Goal: Task Accomplishment & Management: Complete application form

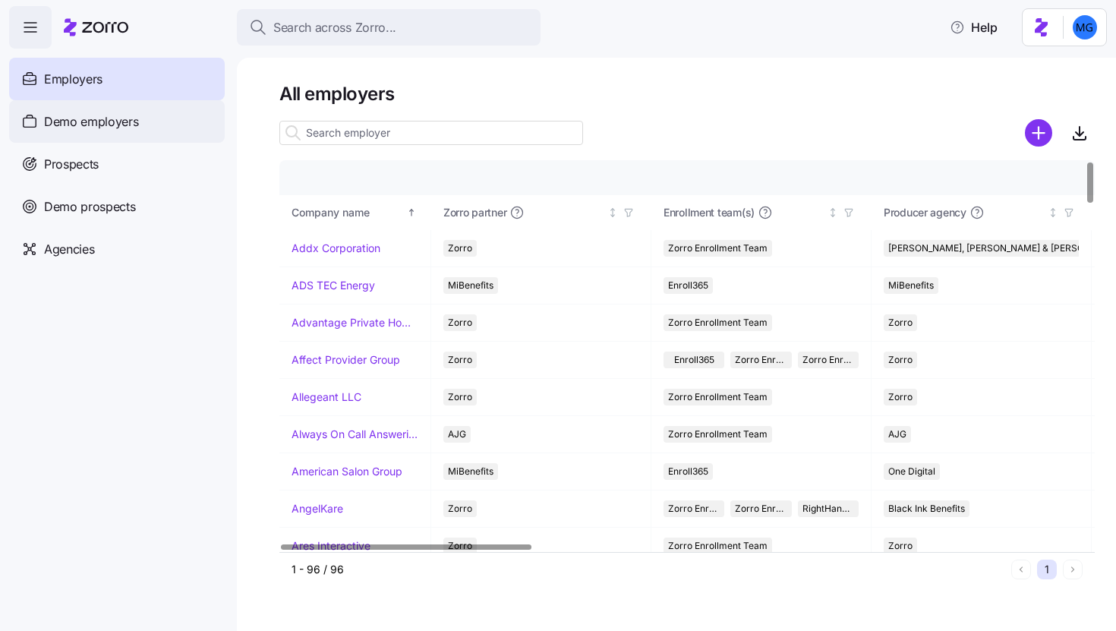
click at [194, 135] on div "Demo employers" at bounding box center [117, 121] width 216 height 43
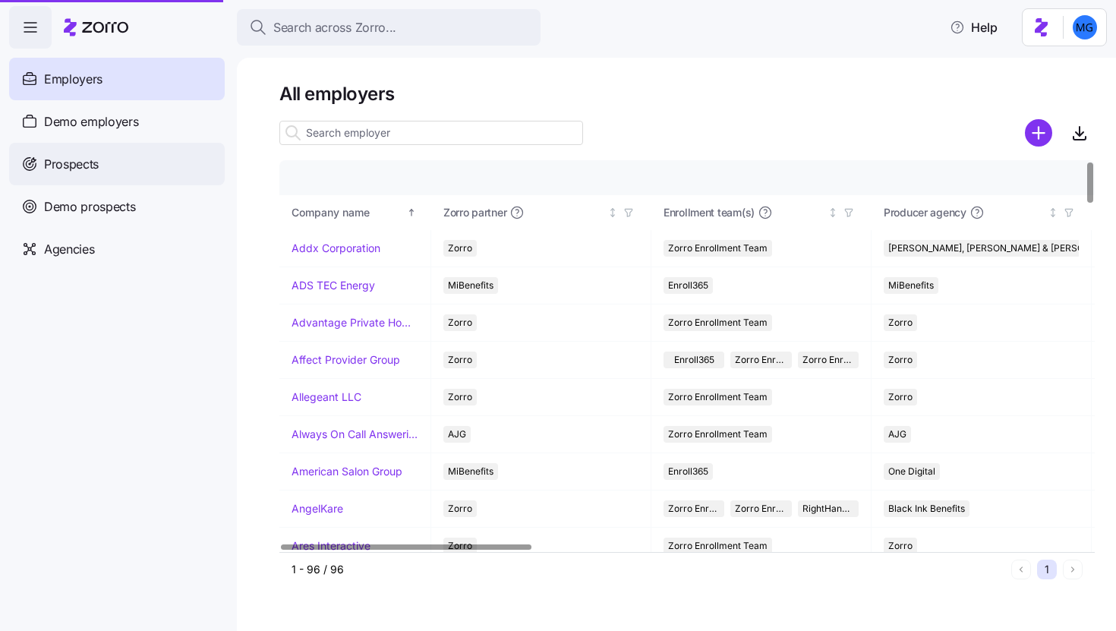
click at [188, 164] on div "Prospects" at bounding box center [117, 164] width 216 height 43
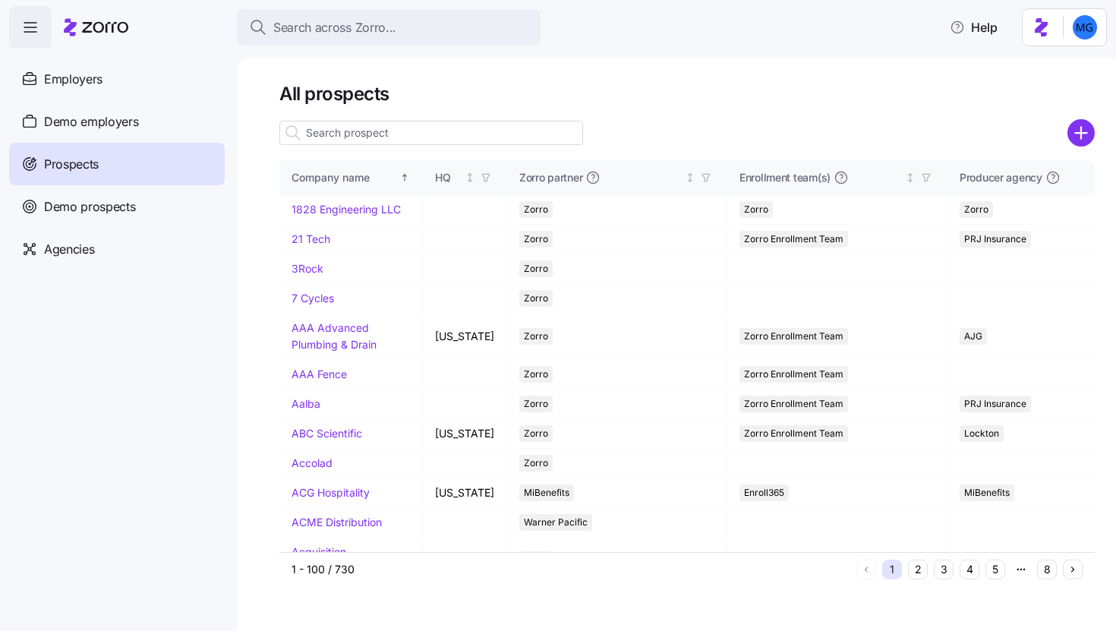
click at [476, 134] on input at bounding box center [431, 133] width 304 height 24
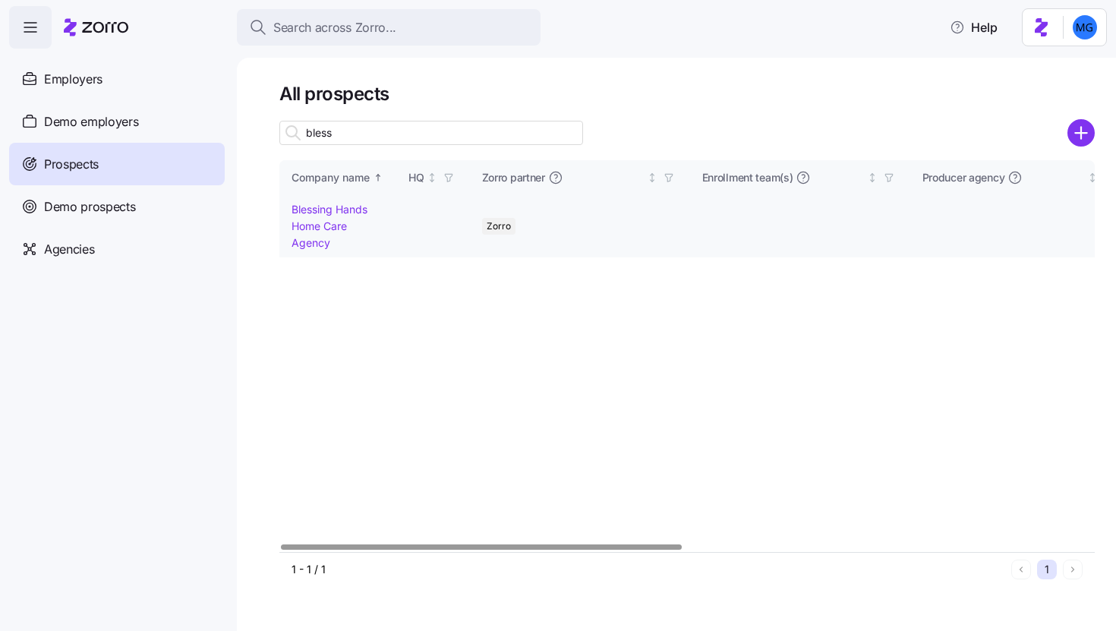
type input "bless"
click at [315, 228] on link "Blessing Hands Home Care Agency" at bounding box center [329, 226] width 76 height 46
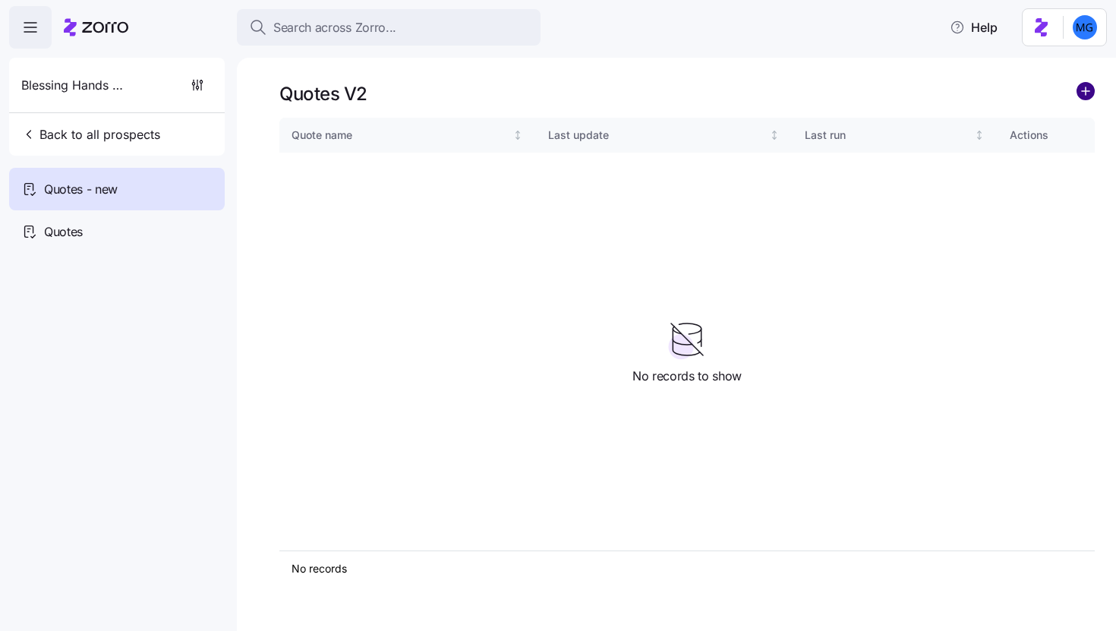
click at [1082, 95] on circle "add icon" at bounding box center [1085, 91] width 17 height 17
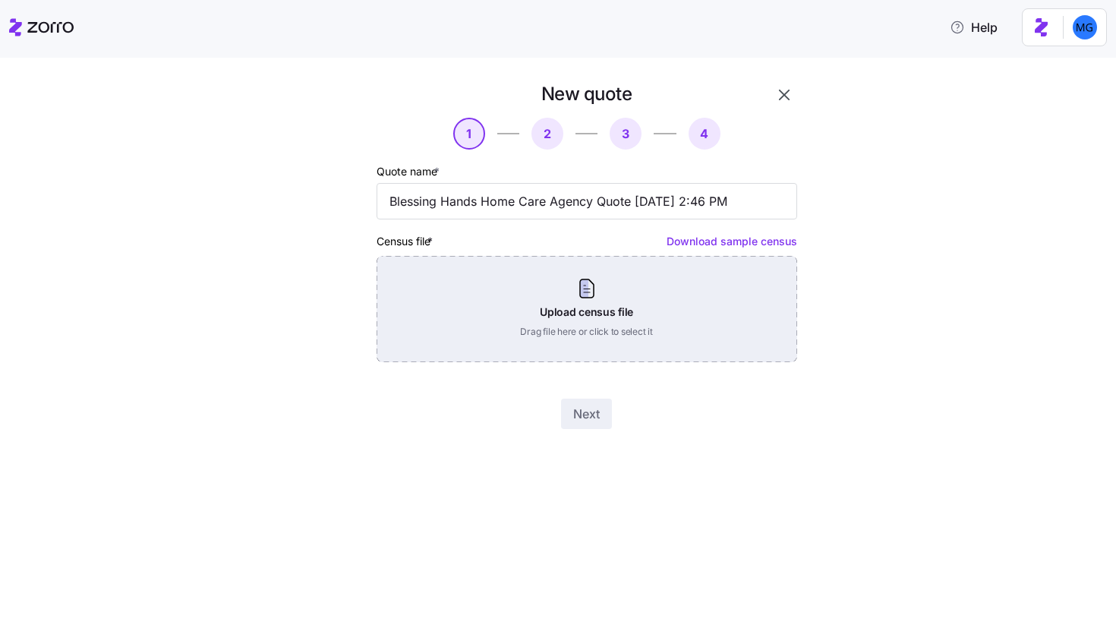
click at [615, 301] on div "Upload census file Drag file here or click to select it" at bounding box center [586, 309] width 421 height 106
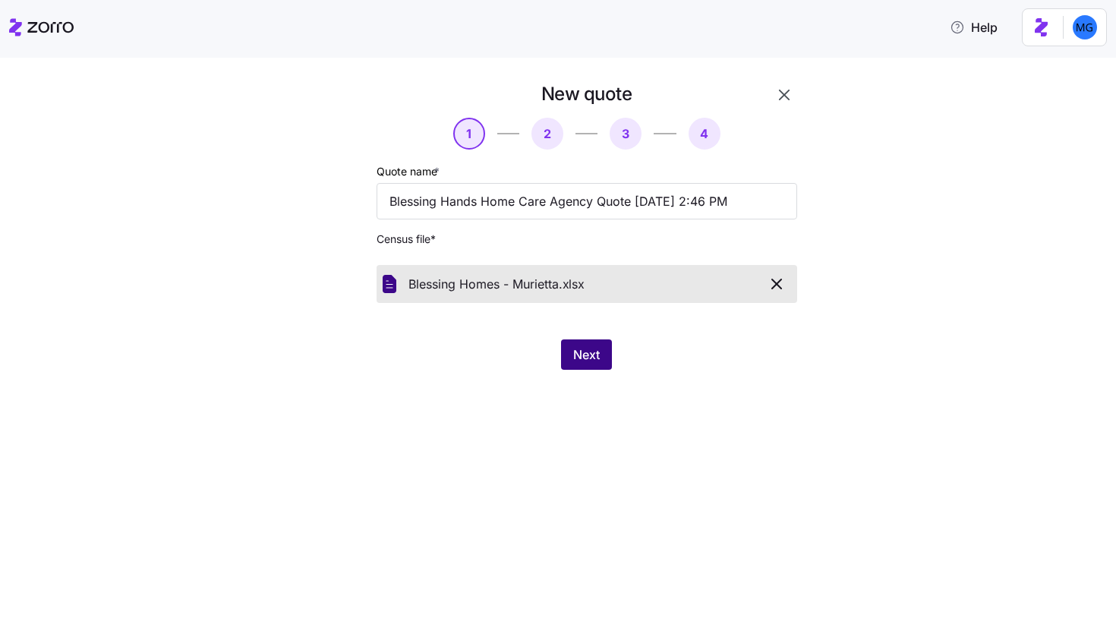
click at [581, 356] on span "Next" at bounding box center [586, 354] width 27 height 18
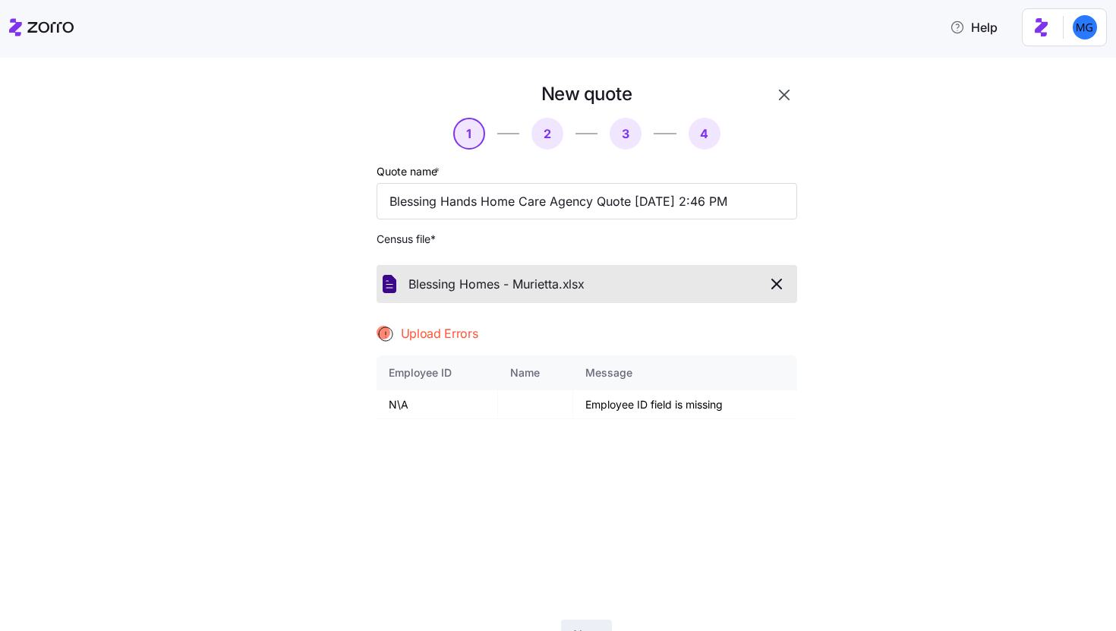
click at [871, 230] on div "New quote 1 2 3 4 Quote name * Blessing Hands Home Care Agency Quote 09/29/2025…" at bounding box center [569, 375] width 1052 height 586
click at [787, 92] on button "button" at bounding box center [784, 95] width 26 height 26
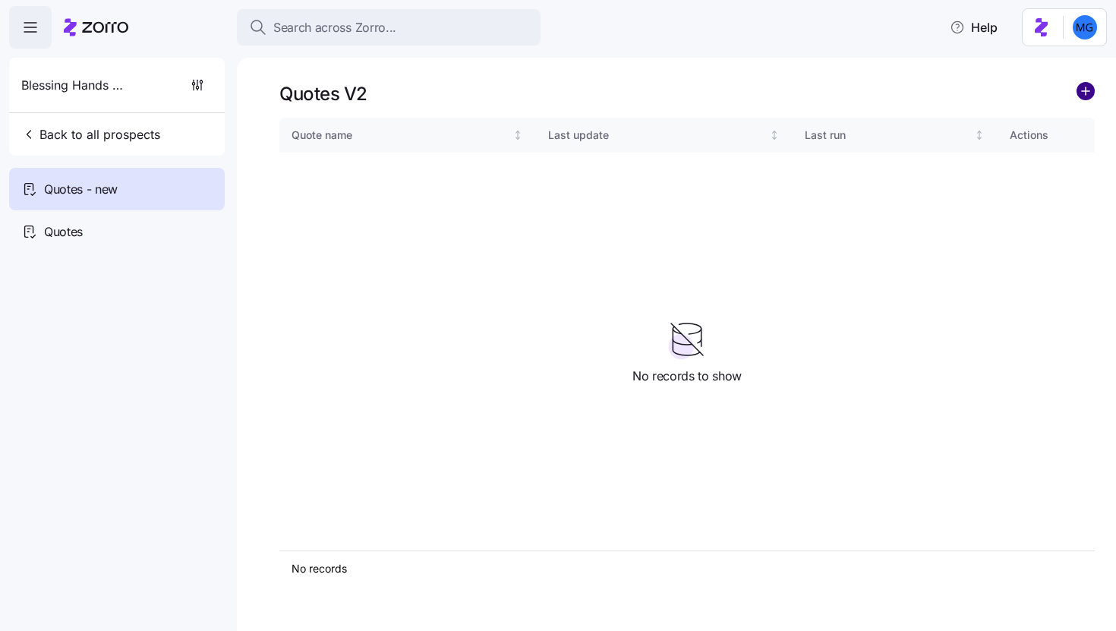
click at [1084, 93] on circle "add icon" at bounding box center [1085, 91] width 17 height 17
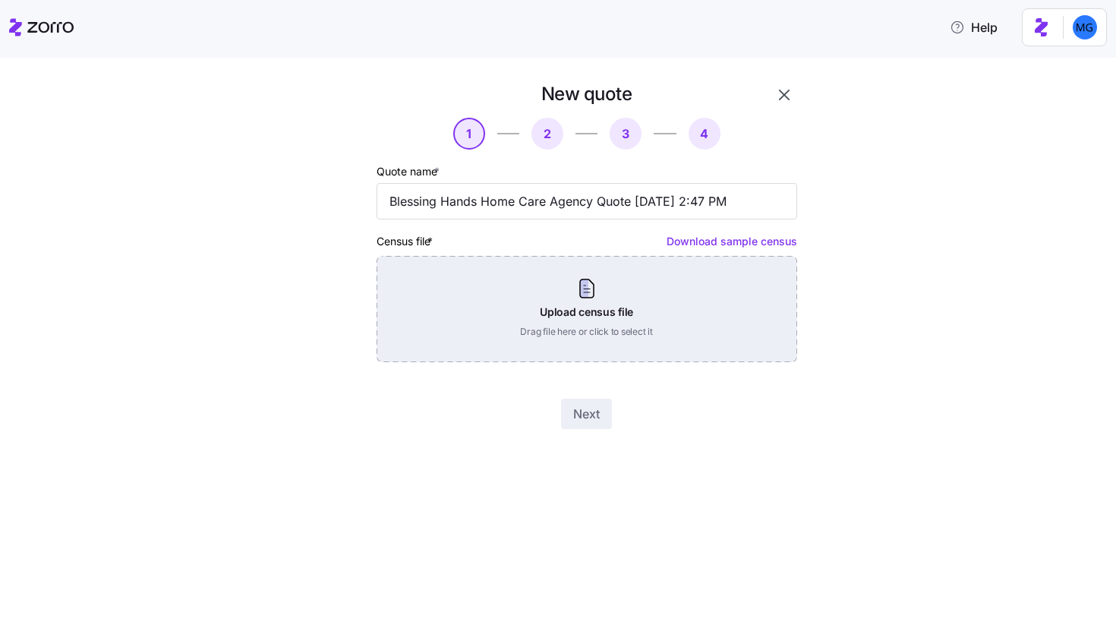
click at [543, 308] on div "Upload census file Drag file here or click to select it" at bounding box center [586, 309] width 421 height 106
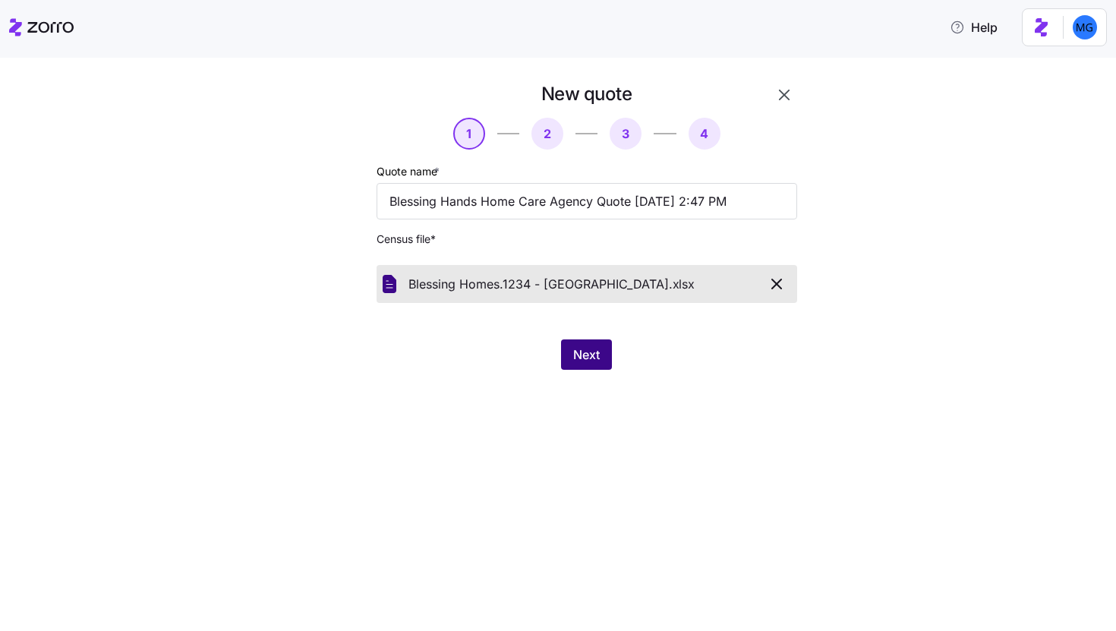
click at [594, 355] on span "Next" at bounding box center [586, 354] width 27 height 18
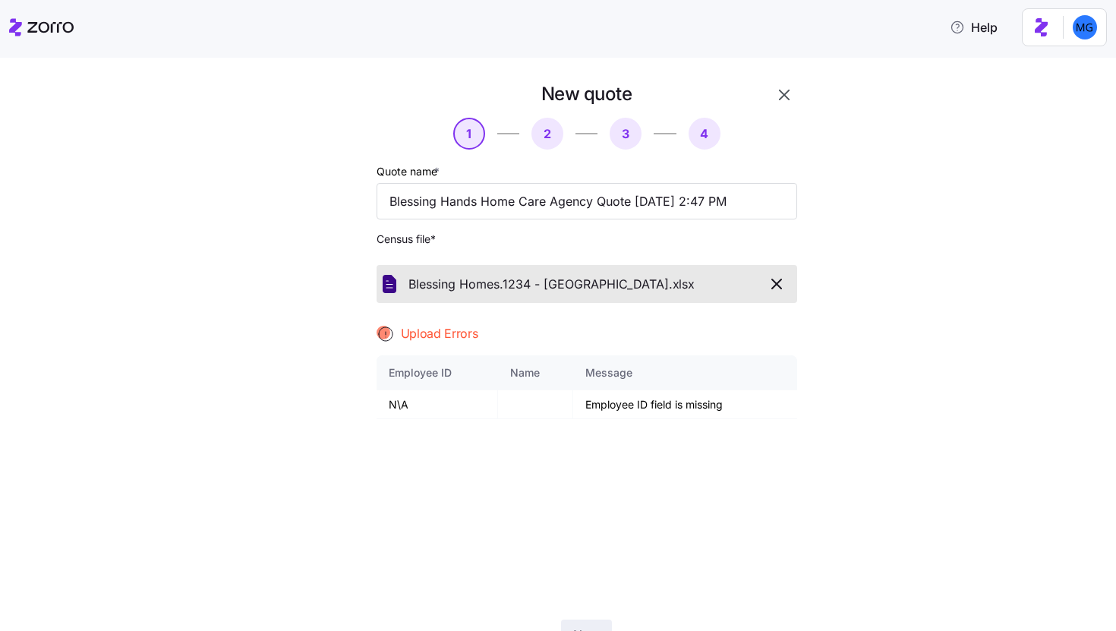
click at [786, 88] on icon "button" at bounding box center [784, 95] width 18 height 18
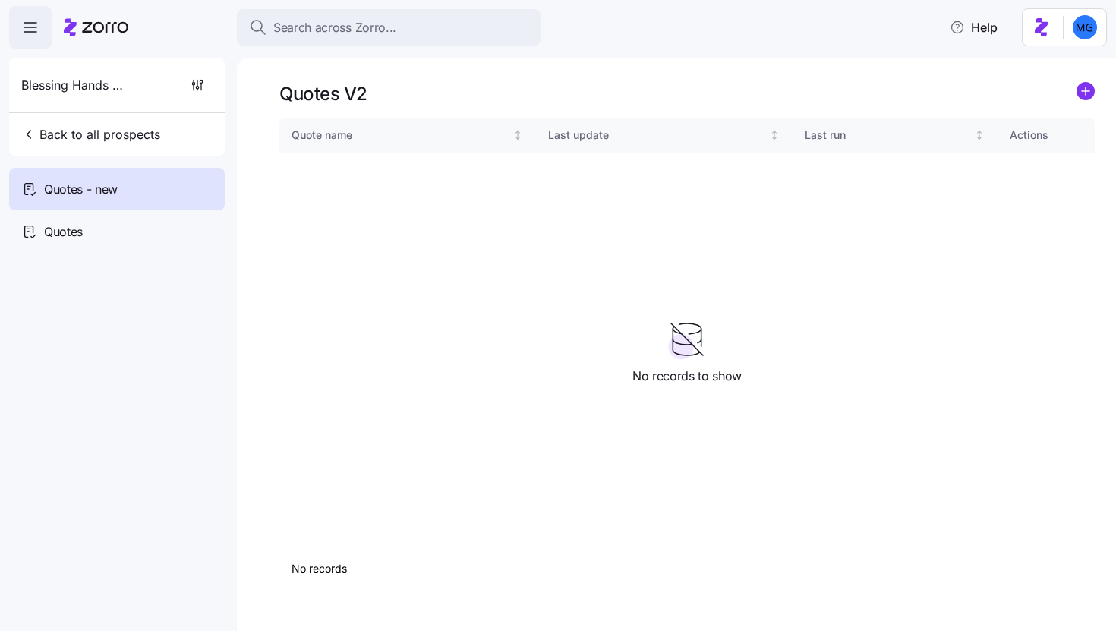
click at [1085, 92] on icon "add icon" at bounding box center [1085, 91] width 0 height 8
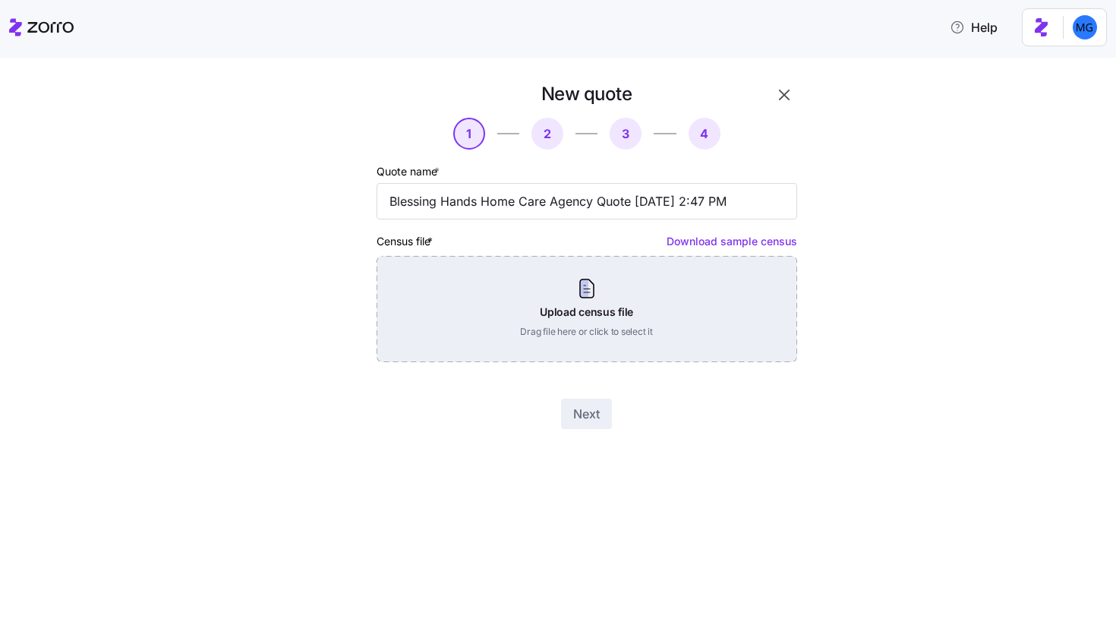
click at [537, 314] on div "Upload census file Drag file here or click to select it" at bounding box center [586, 309] width 421 height 106
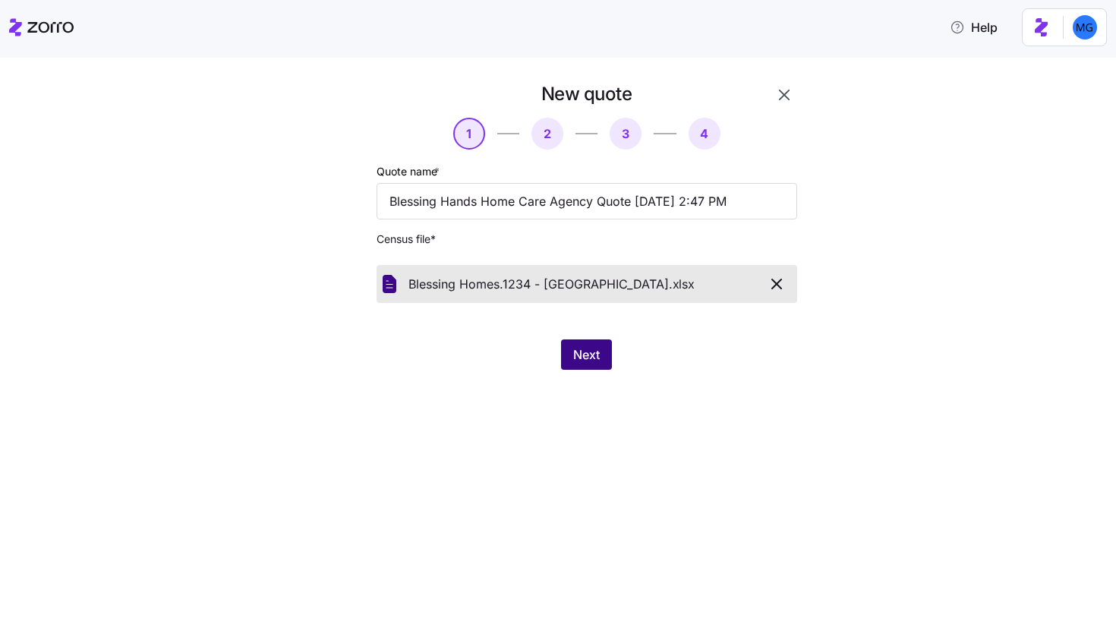
click at [590, 350] on span "Next" at bounding box center [586, 354] width 27 height 18
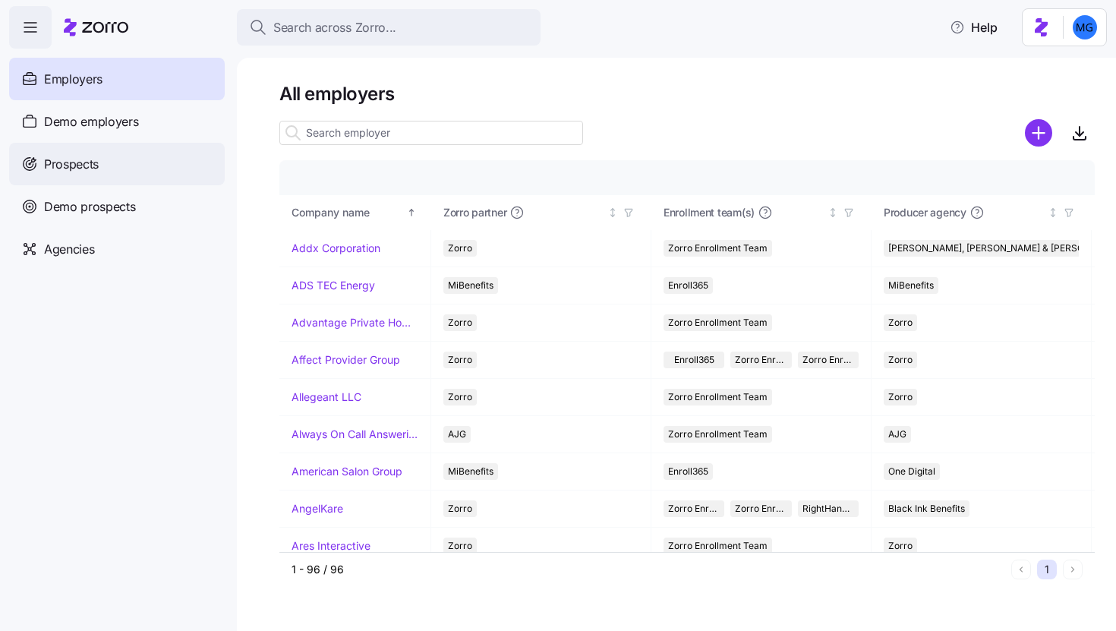
click at [184, 169] on div "Prospects" at bounding box center [117, 164] width 216 height 43
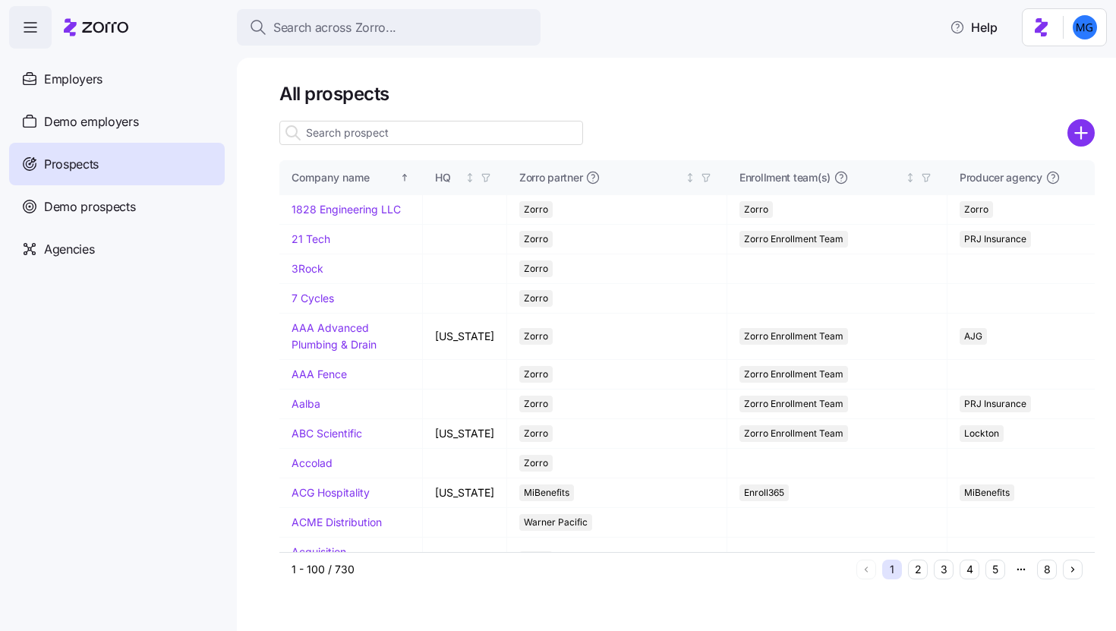
click at [386, 129] on input at bounding box center [431, 133] width 304 height 24
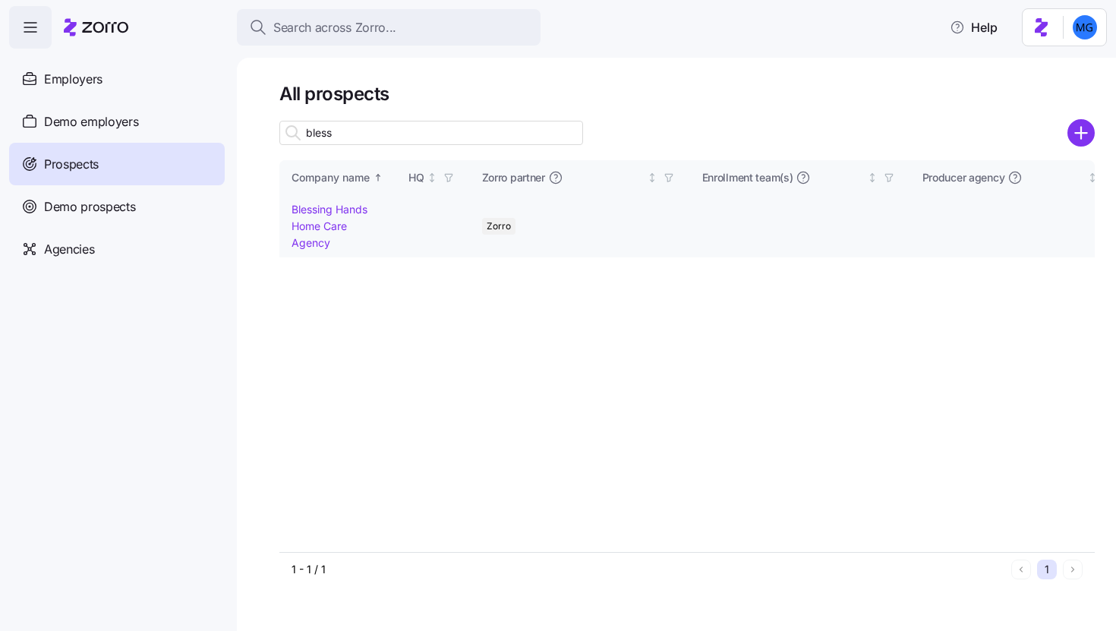
type input "bless"
click at [319, 224] on link "Blessing Hands Home Care Agency" at bounding box center [329, 226] width 76 height 46
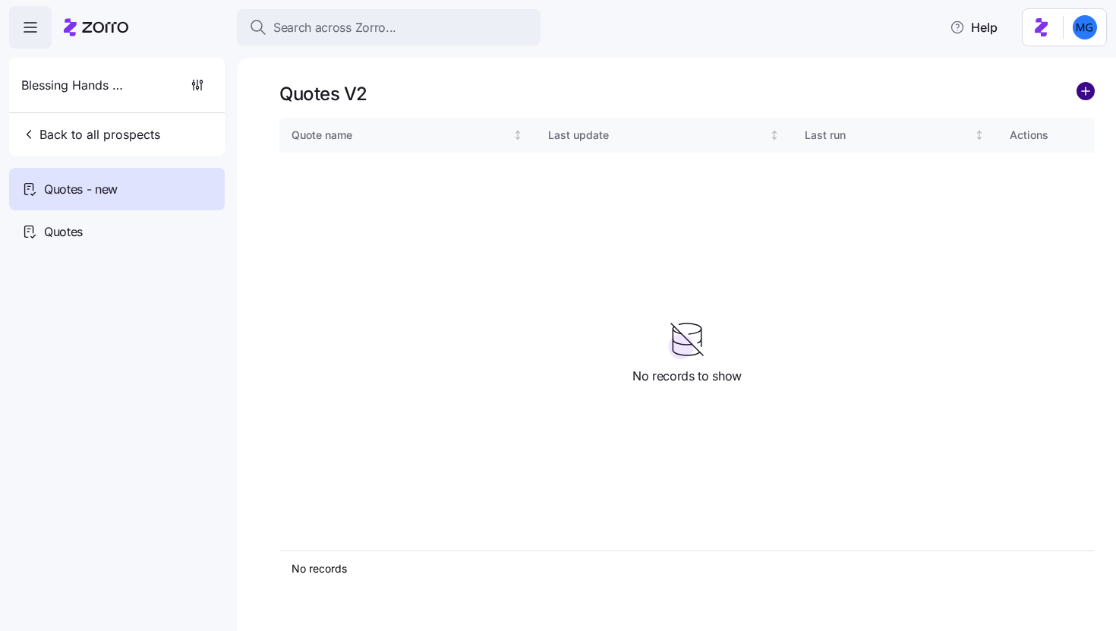
click at [1085, 90] on circle "add icon" at bounding box center [1085, 91] width 17 height 17
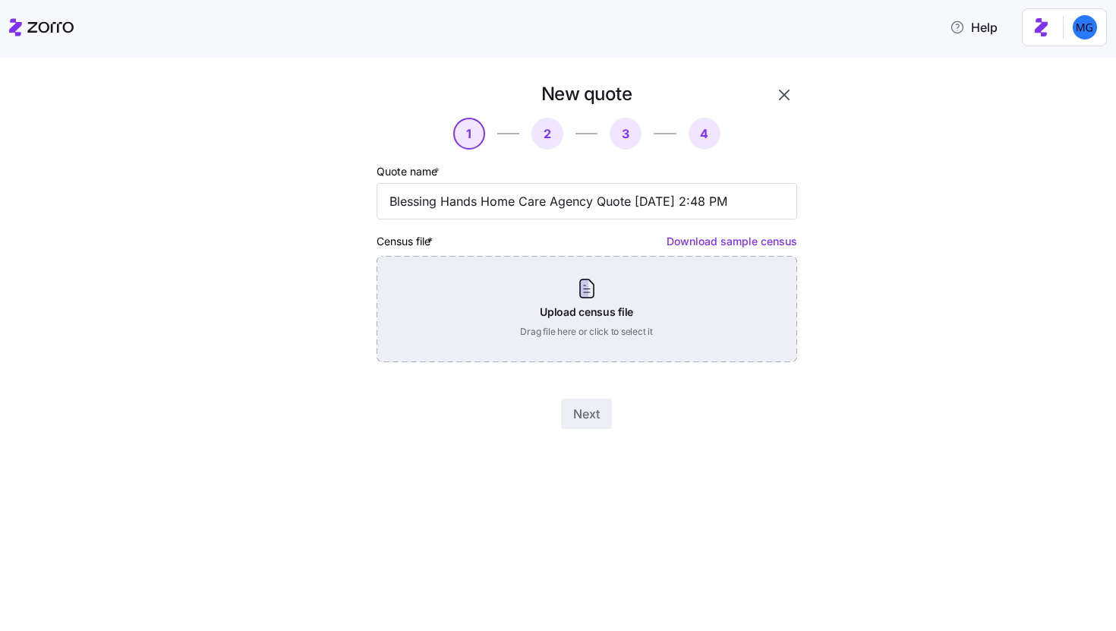
click at [578, 295] on div "Upload census file Drag file here or click to select it" at bounding box center [586, 309] width 421 height 106
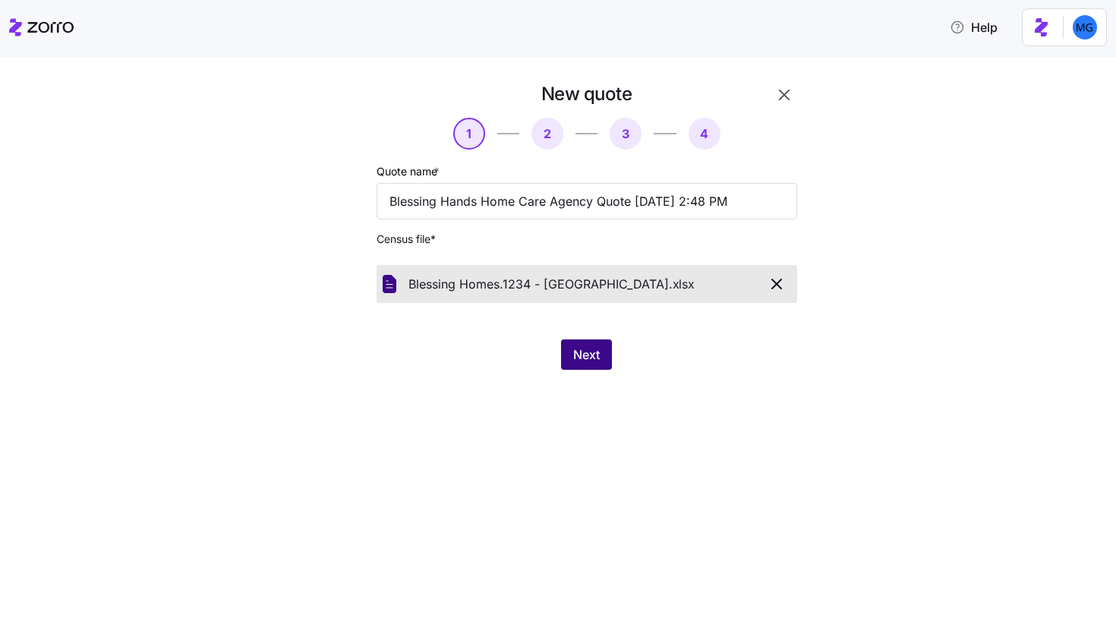
click at [590, 367] on button "Next" at bounding box center [586, 354] width 51 height 30
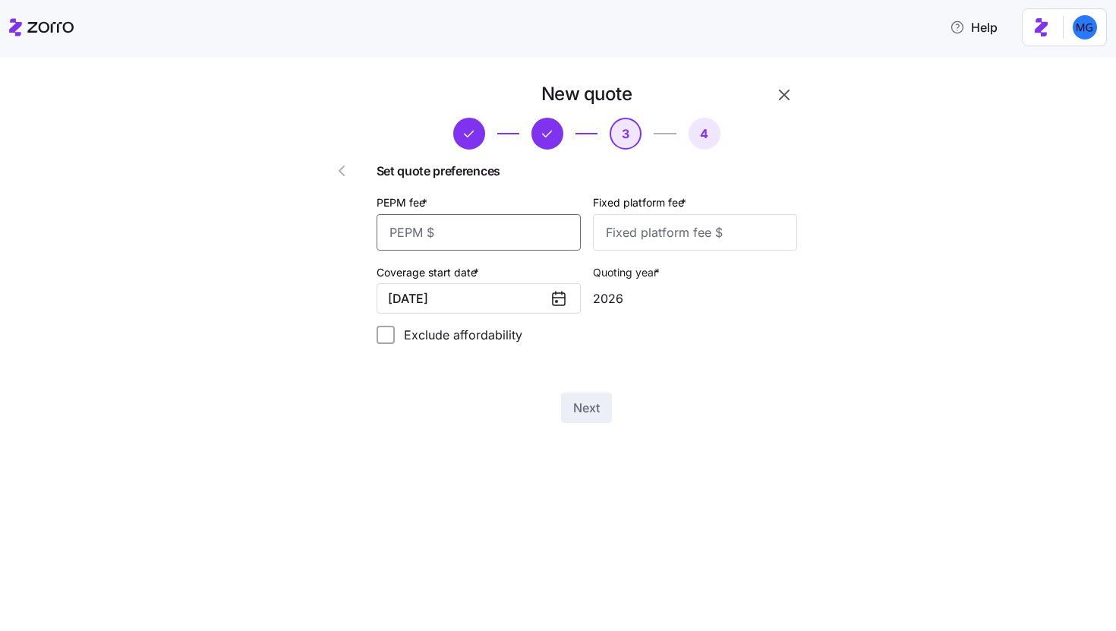
click at [509, 239] on input "PEPM fee *" at bounding box center [478, 232] width 204 height 36
type input "20"
click at [683, 229] on input "Fixed platform fee *" at bounding box center [695, 232] width 204 height 36
type input "1000"
click at [587, 396] on button "Next" at bounding box center [586, 407] width 51 height 30
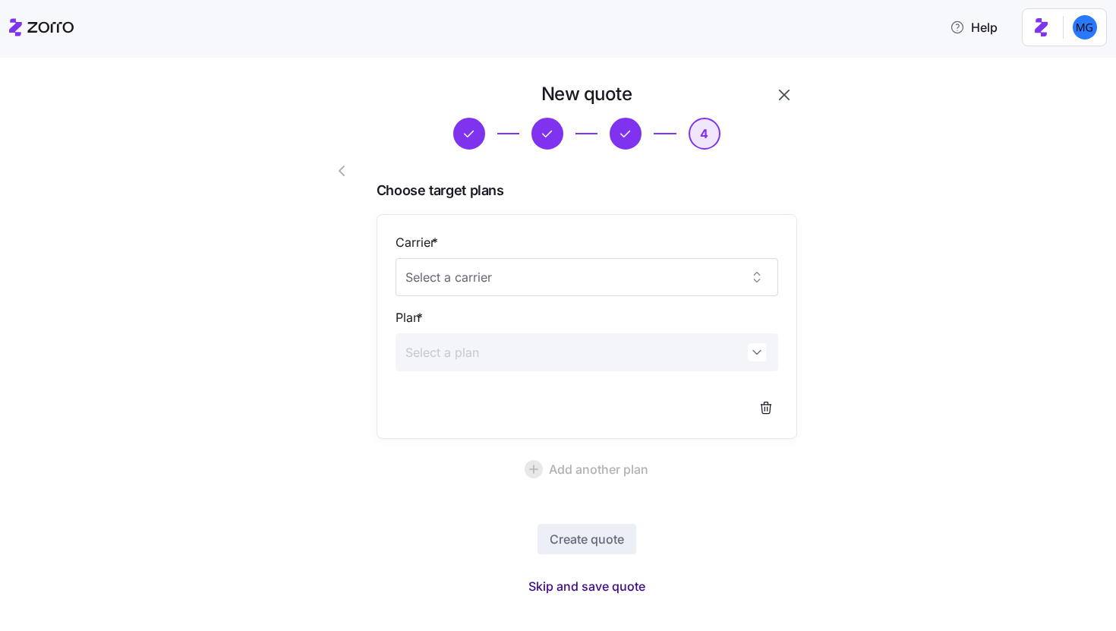
click at [573, 580] on span "Skip and save quote" at bounding box center [586, 586] width 117 height 18
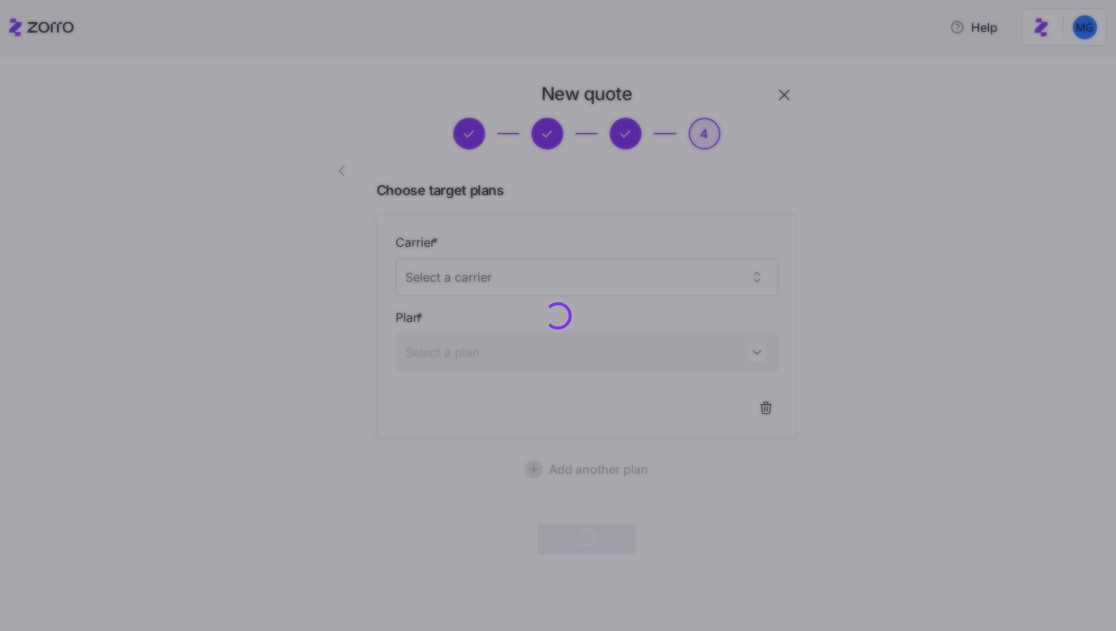
click at [821, 630] on div at bounding box center [558, 315] width 1116 height 631
click at [811, 630] on div at bounding box center [558, 315] width 1116 height 631
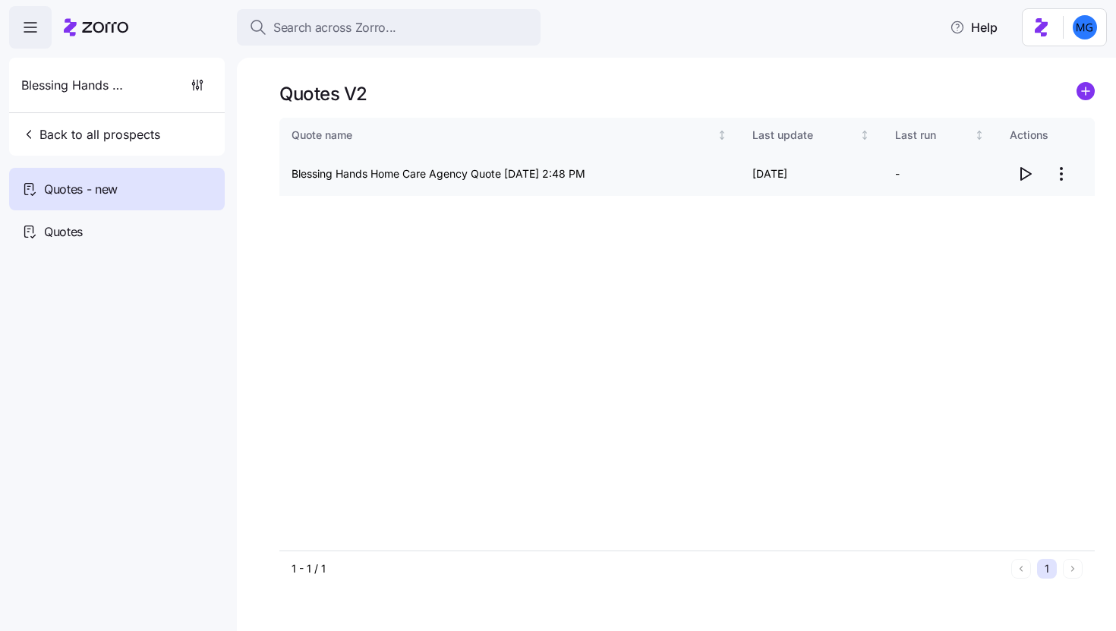
click at [1021, 175] on icon "button" at bounding box center [1026, 174] width 10 height 12
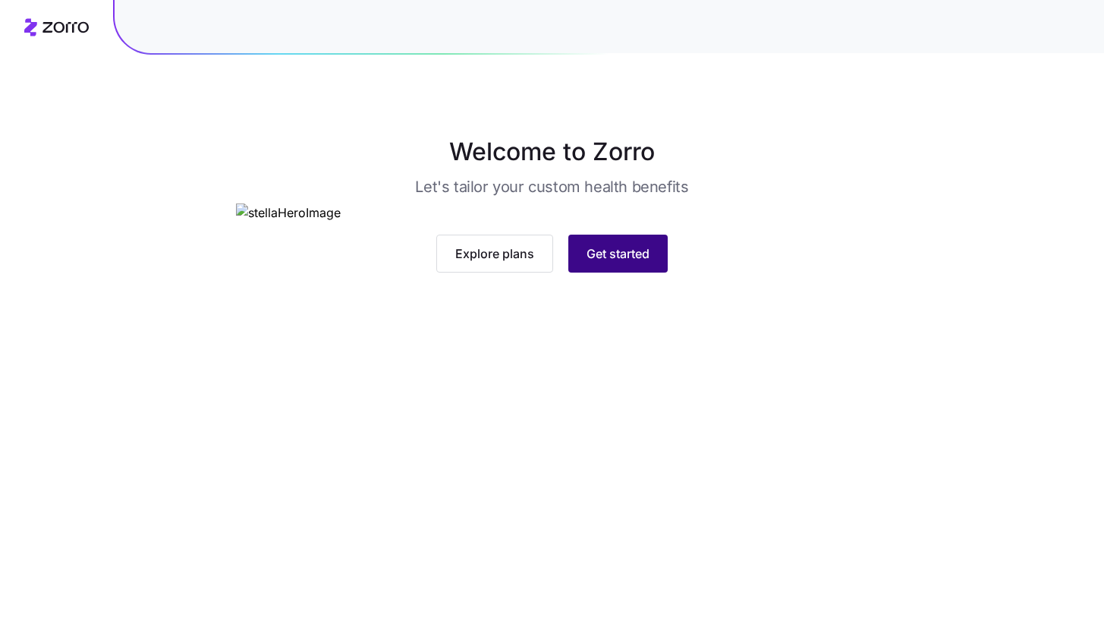
click at [649, 263] on span "Get started" at bounding box center [618, 253] width 63 height 18
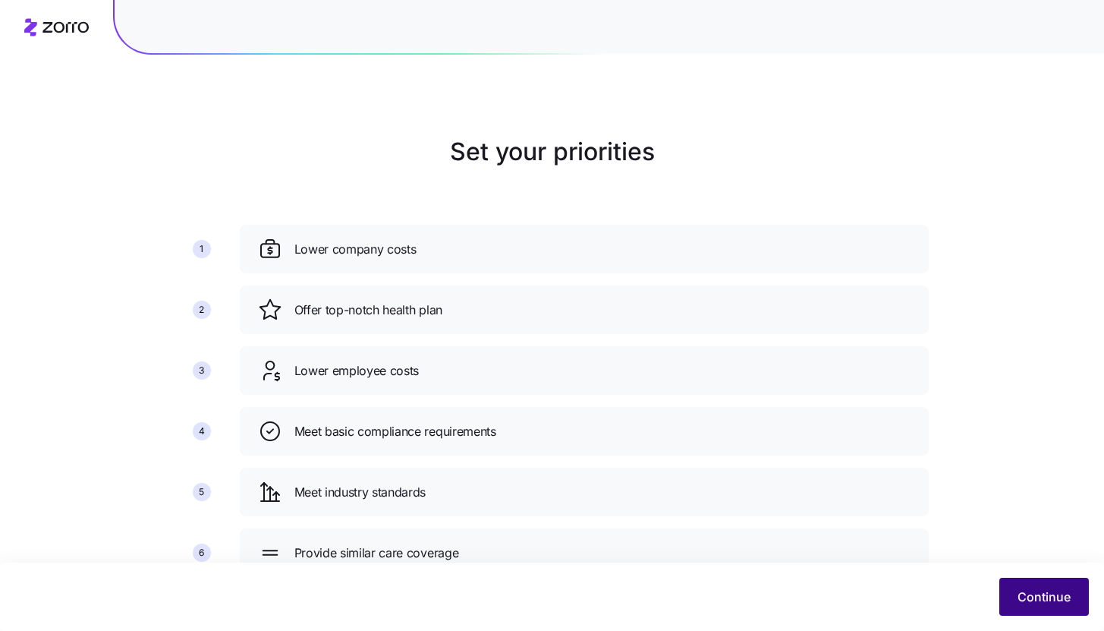
click at [1025, 597] on span "Continue" at bounding box center [1044, 596] width 53 height 18
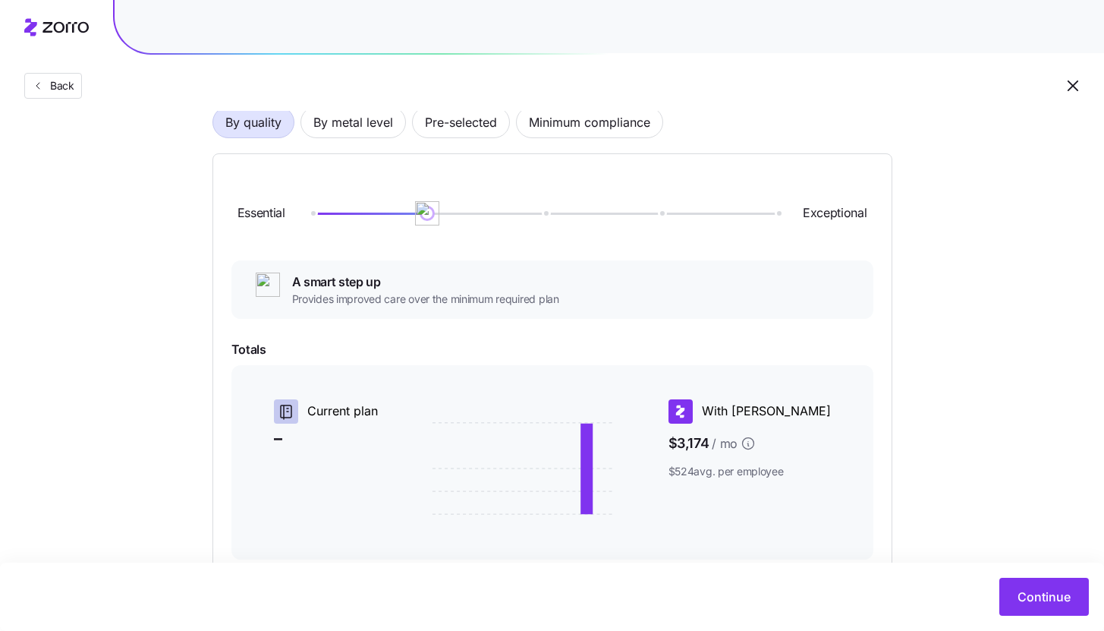
scroll to position [125, 0]
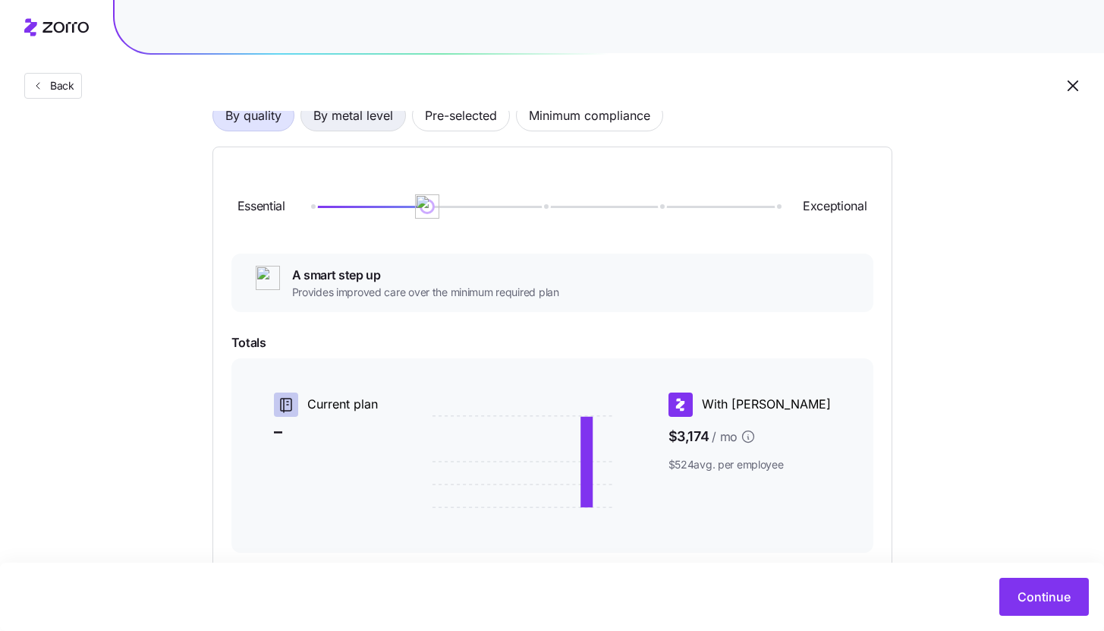
click at [399, 118] on button "By metal level" at bounding box center [354, 115] width 106 height 32
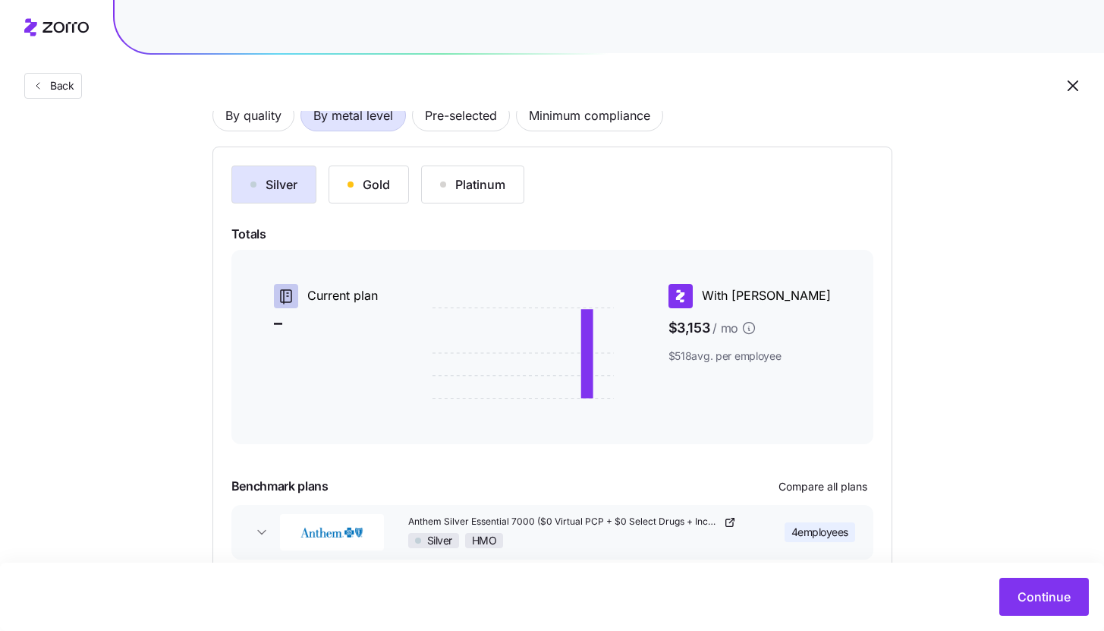
scroll to position [206, 0]
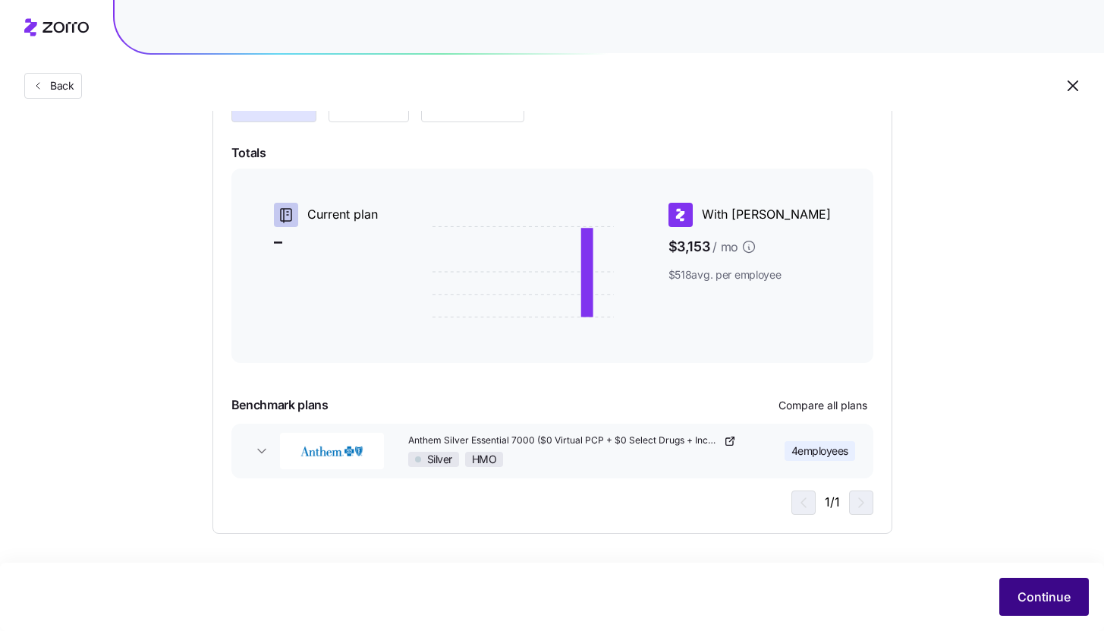
click at [1032, 603] on span "Continue" at bounding box center [1044, 596] width 53 height 18
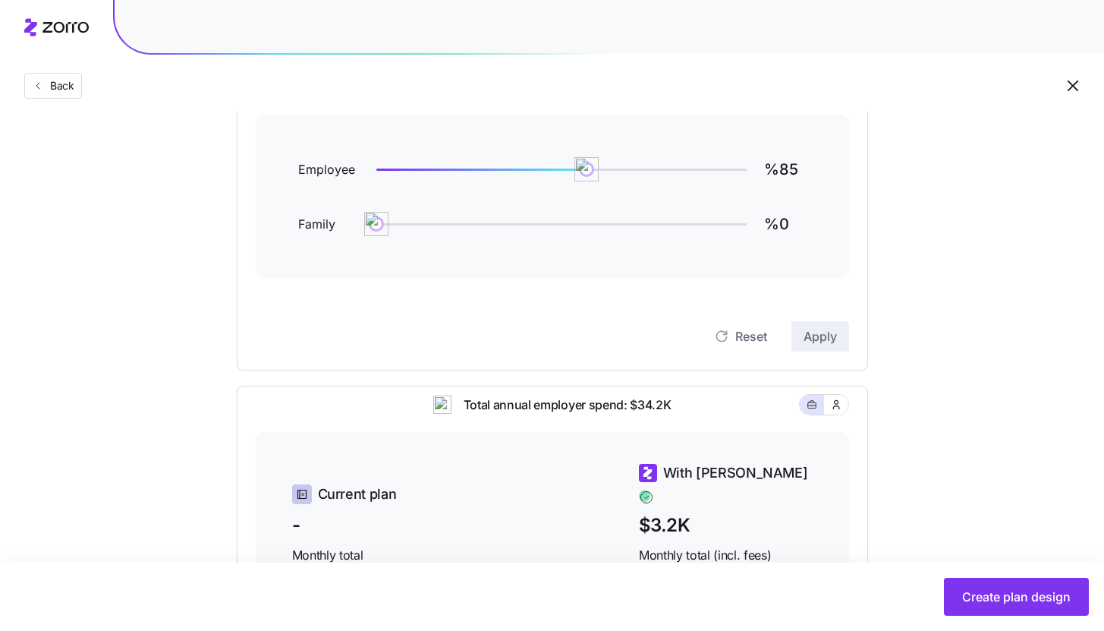
scroll to position [202, 0]
drag, startPoint x: 587, startPoint y: 175, endPoint x: 522, endPoint y: 172, distance: 65.3
click at [522, 172] on img at bounding box center [529, 171] width 26 height 26
drag, startPoint x: 522, startPoint y: 172, endPoint x: 498, endPoint y: 169, distance: 24.4
click at [498, 170] on img at bounding box center [497, 171] width 26 height 26
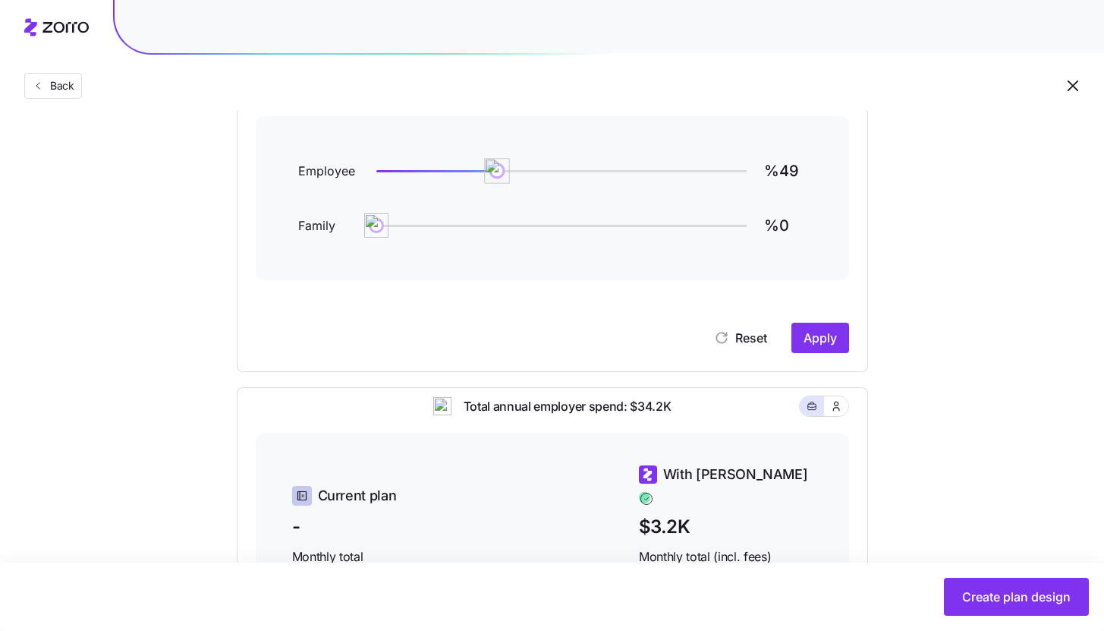
click at [497, 170] on img at bounding box center [497, 171] width 26 height 26
type input "%50"
click at [500, 170] on img at bounding box center [503, 171] width 26 height 26
click at [817, 327] on button "Apply" at bounding box center [821, 338] width 58 height 30
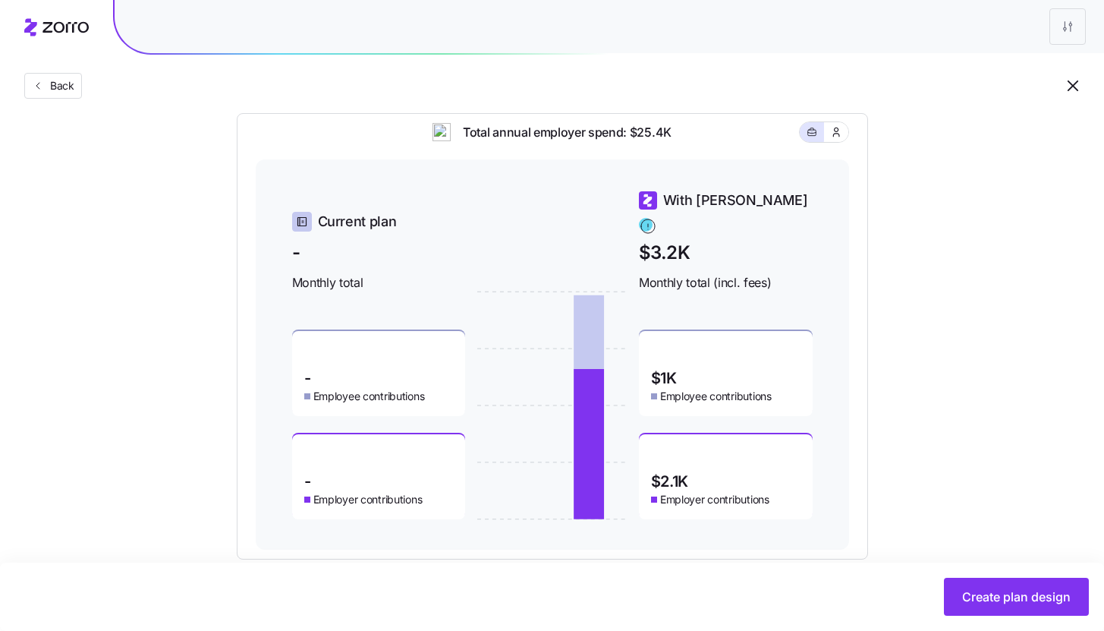
scroll to position [479, 0]
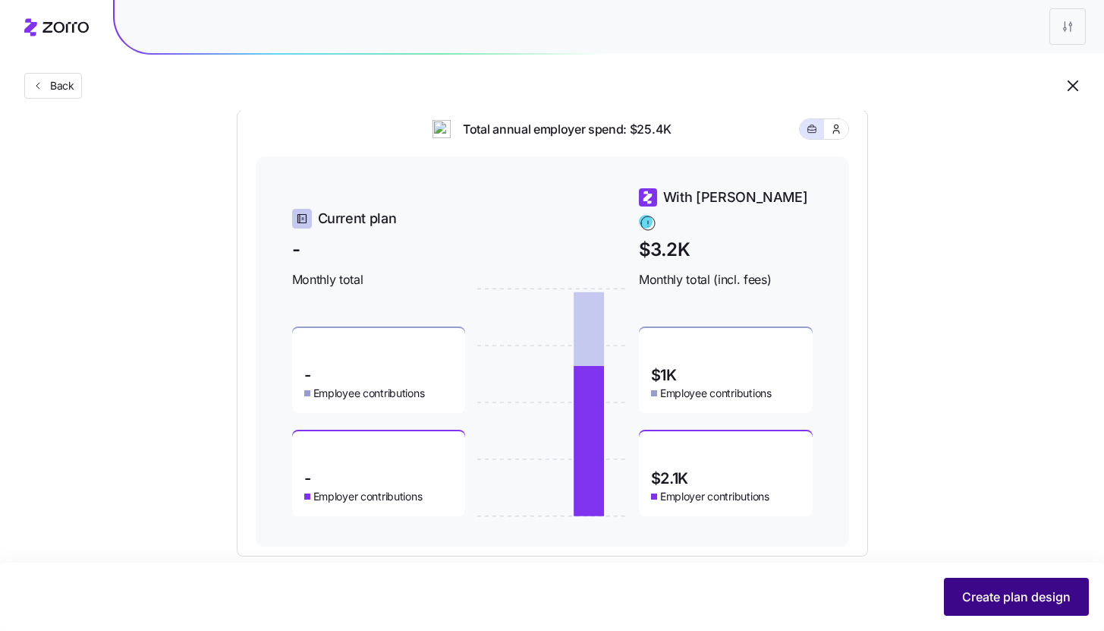
click at [981, 589] on span "Create plan design" at bounding box center [1016, 596] width 109 height 18
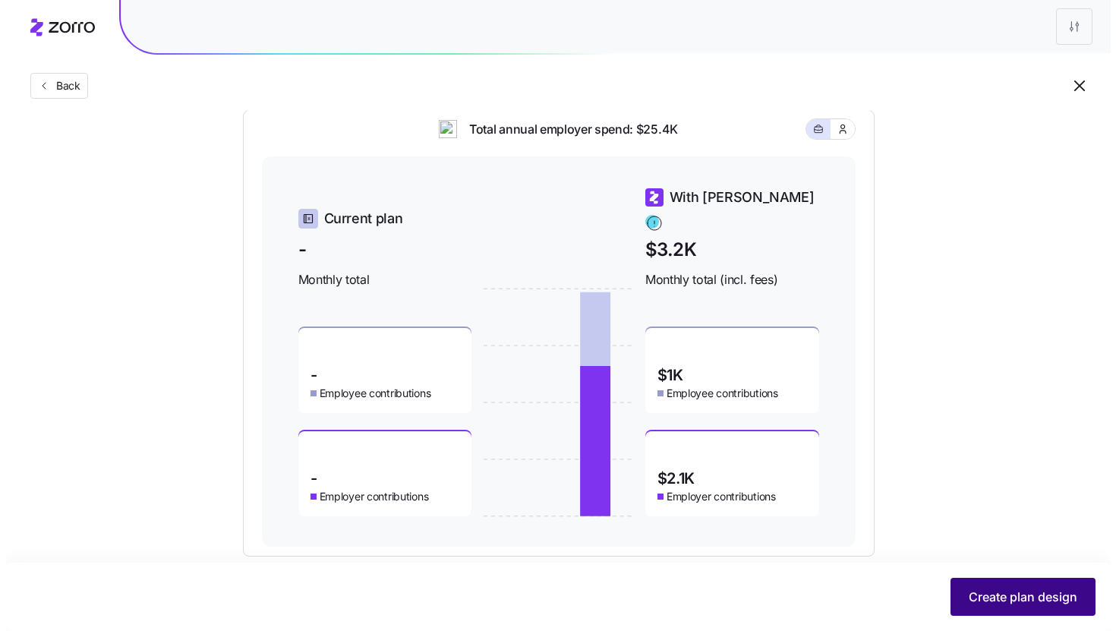
scroll to position [0, 0]
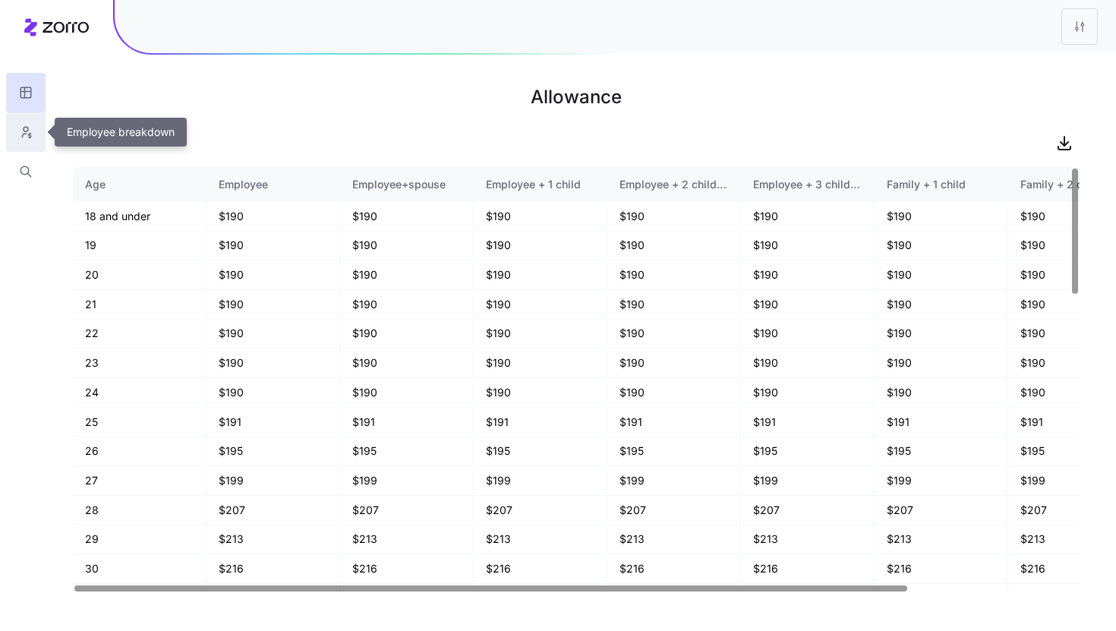
click at [36, 137] on button "button" at bounding box center [25, 131] width 39 height 39
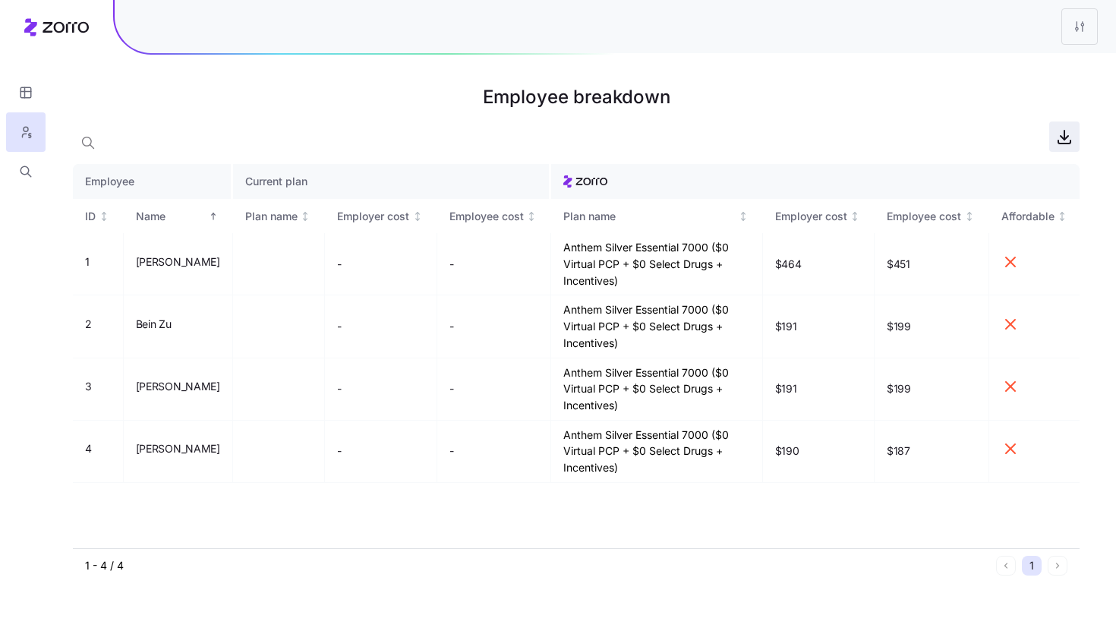
click at [1064, 139] on icon "button" at bounding box center [1064, 135] width 0 height 9
